Goal: Task Accomplishment & Management: Use online tool/utility

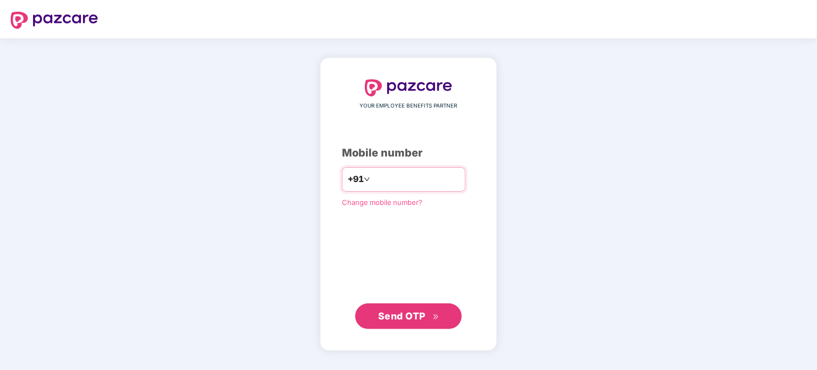
click at [381, 178] on input "number" at bounding box center [415, 179] width 87 height 17
type input "**********"
click at [399, 308] on button "Send OTP" at bounding box center [408, 316] width 107 height 26
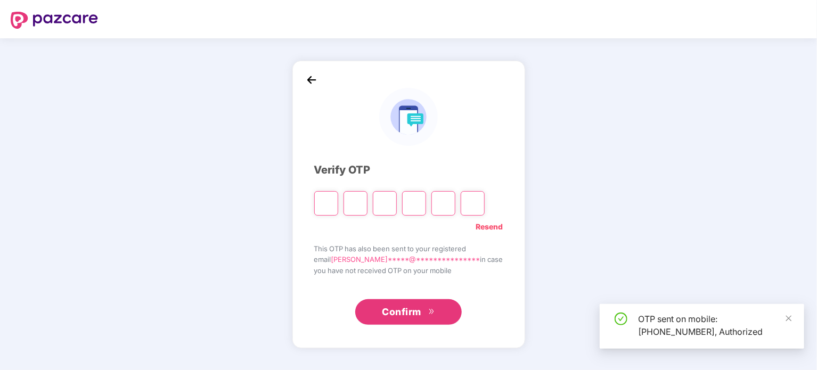
click at [336, 204] on input "Please enter verification code. Digit 1" at bounding box center [326, 203] width 24 height 25
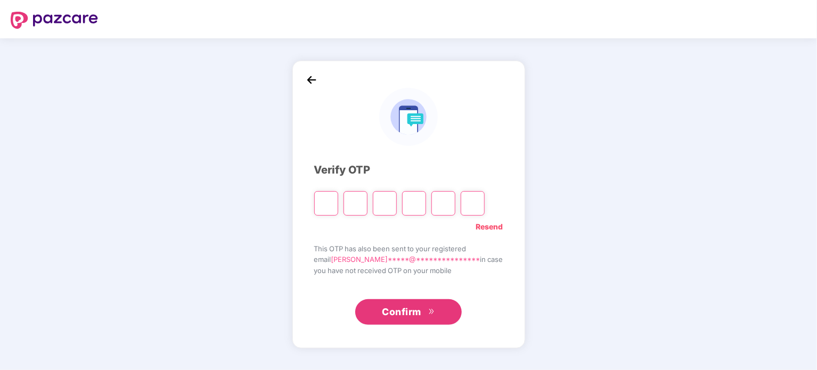
type input "*"
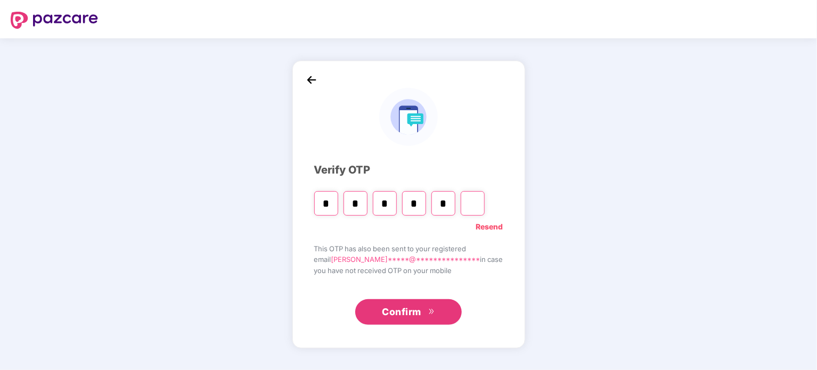
type input "*"
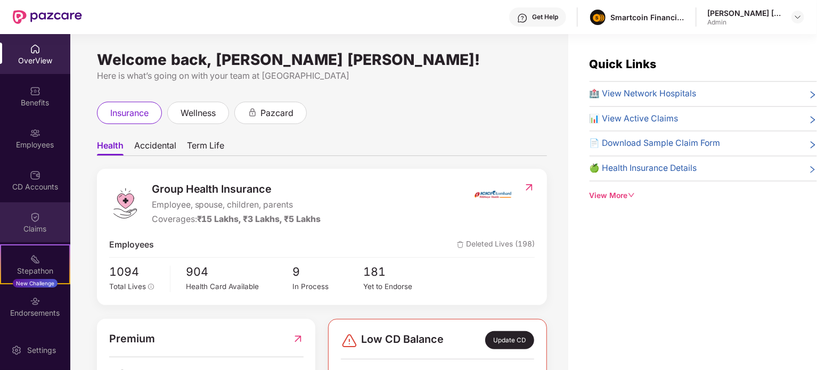
click at [45, 215] on div "Claims" at bounding box center [35, 222] width 70 height 40
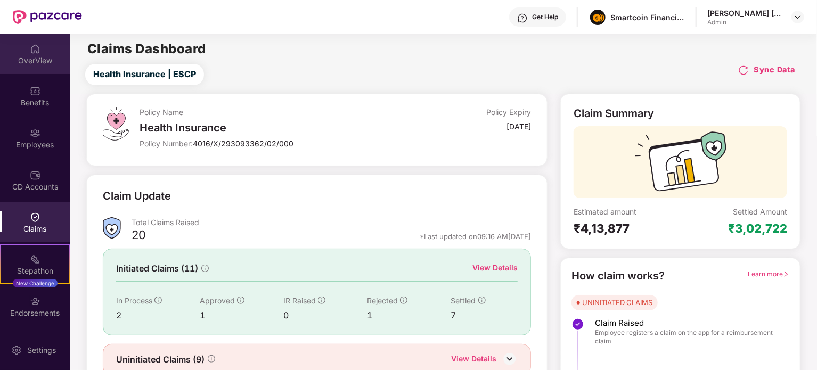
click at [30, 55] on div "OverView" at bounding box center [35, 60] width 70 height 11
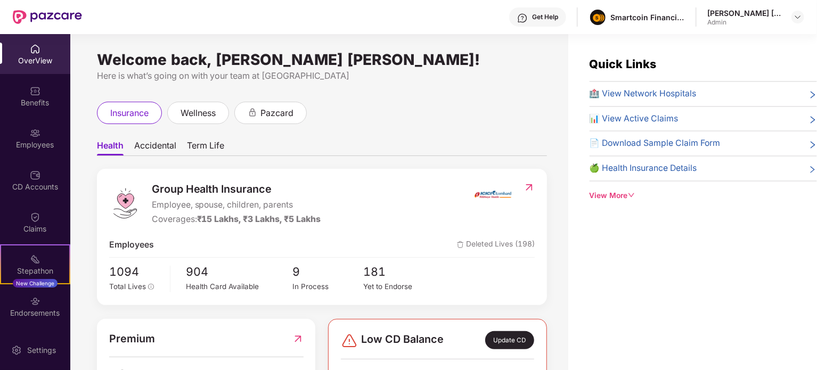
click at [682, 142] on span "📄 Download Sample Claim Form" at bounding box center [655, 143] width 131 height 13
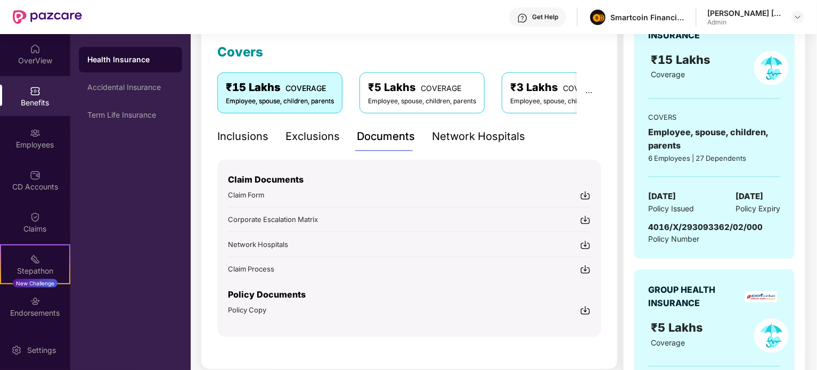
scroll to position [147, 0]
click at [584, 197] on img at bounding box center [585, 195] width 11 height 11
